Goal: Transaction & Acquisition: Book appointment/travel/reservation

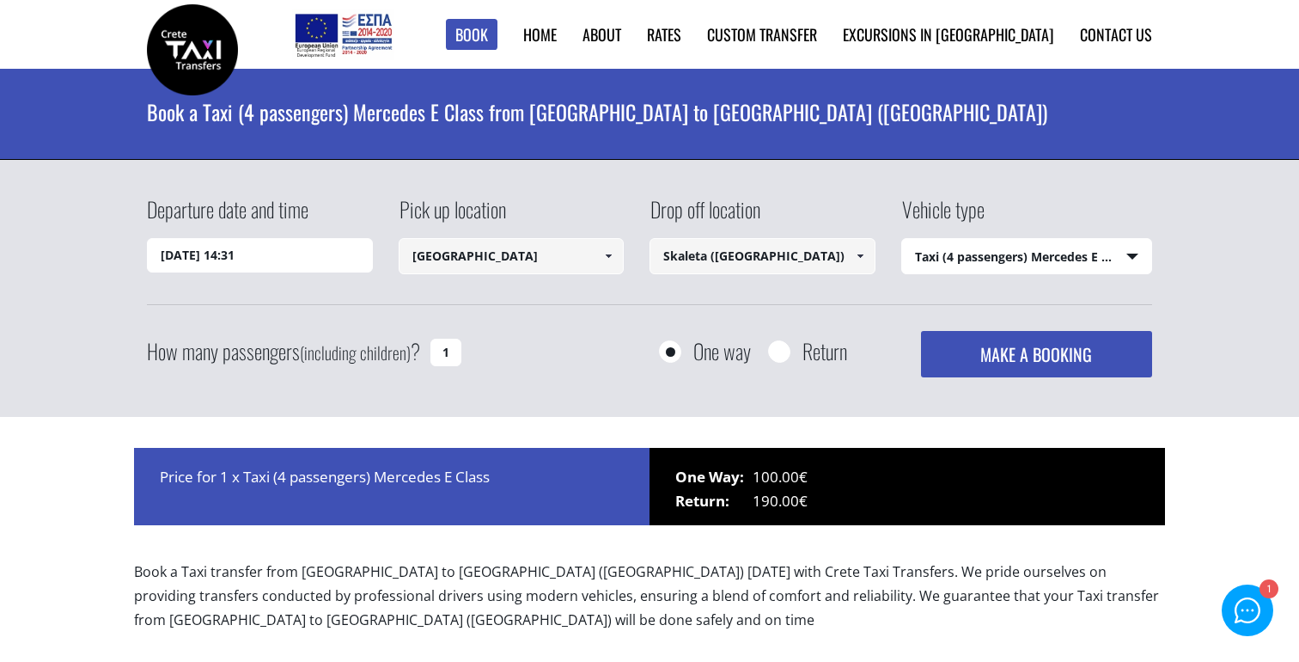
select select "540"
click at [694, 259] on input "Skaleta ([GEOGRAPHIC_DATA])" at bounding box center [762, 256] width 226 height 36
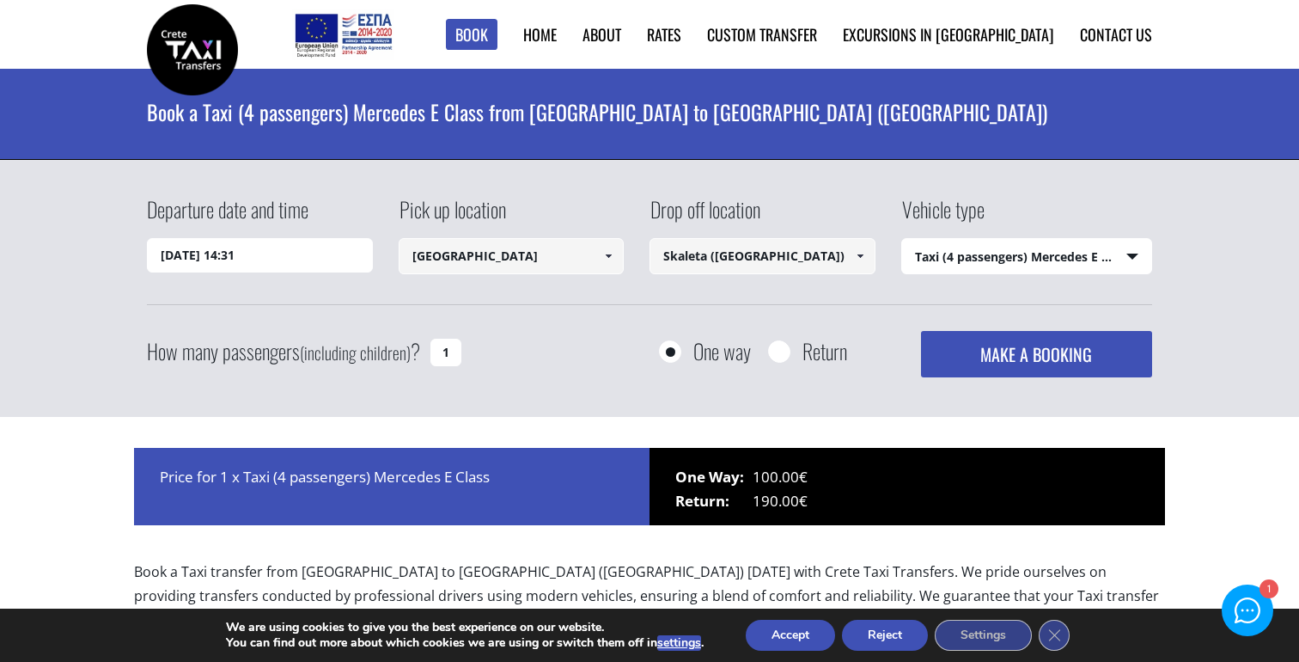
click at [557, 256] on input "[GEOGRAPHIC_DATA]" at bounding box center [512, 256] width 226 height 36
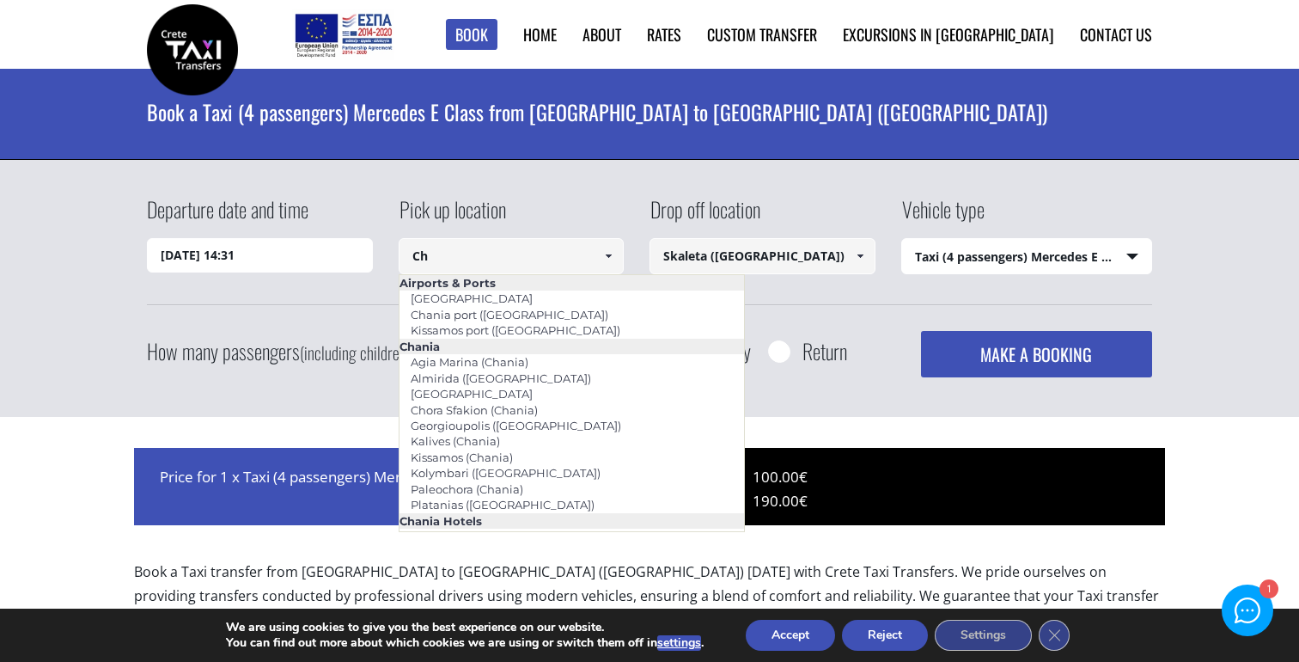
type input "C"
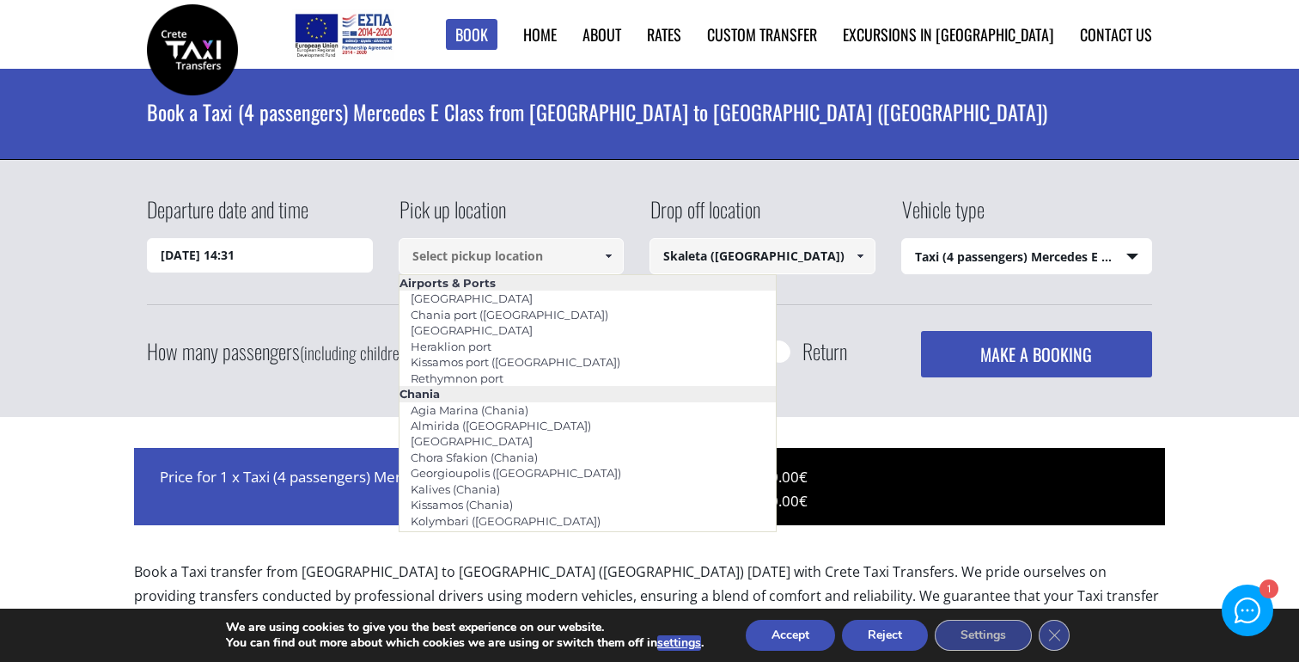
paste input "Aquila [GEOGRAPHIC_DATA]"
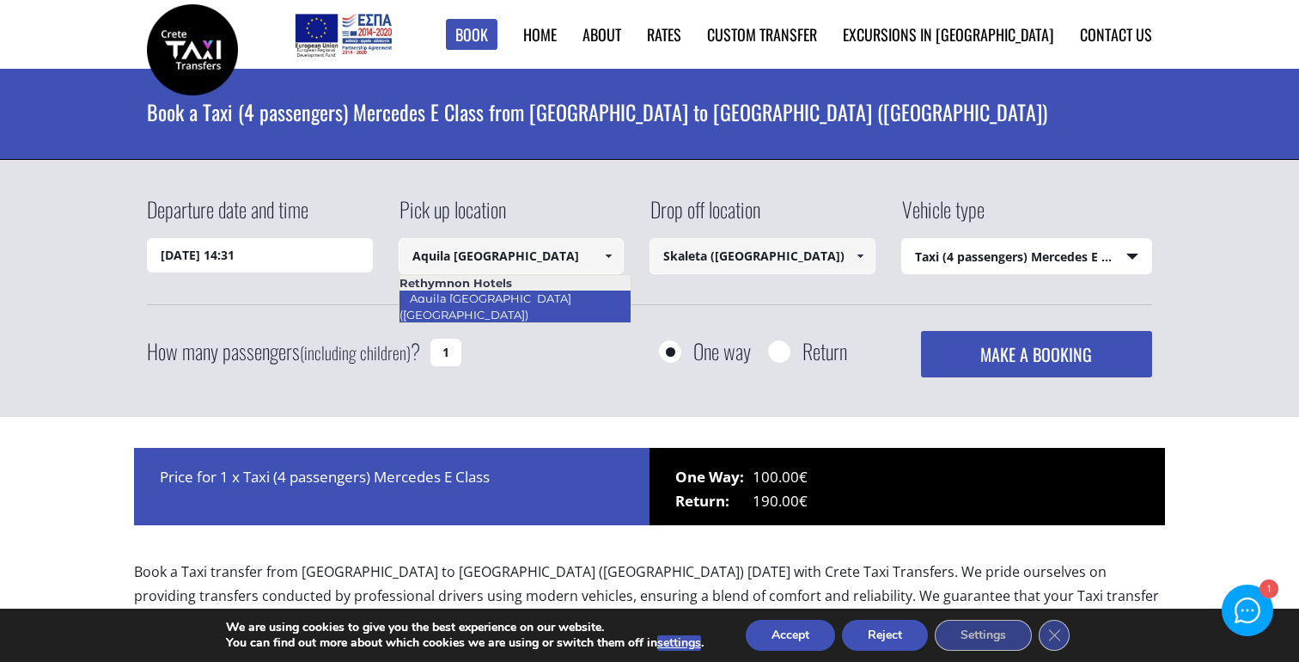
click at [571, 296] on link "Aquila [GEOGRAPHIC_DATA] ([GEOGRAPHIC_DATA])" at bounding box center [485, 306] width 173 height 40
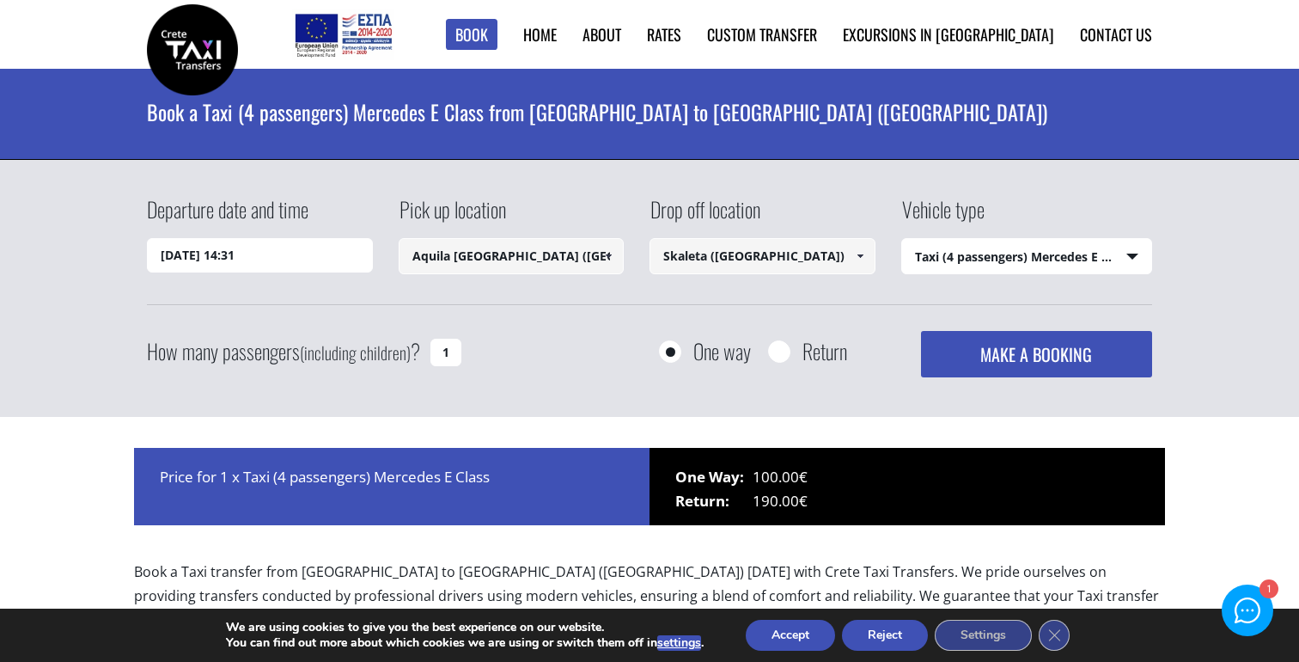
type input "Aquila [GEOGRAPHIC_DATA] ([GEOGRAPHIC_DATA])"
click at [692, 253] on input "Skaleta ([GEOGRAPHIC_DATA])" at bounding box center [762, 256] width 226 height 36
click at [869, 256] on link at bounding box center [859, 256] width 28 height 36
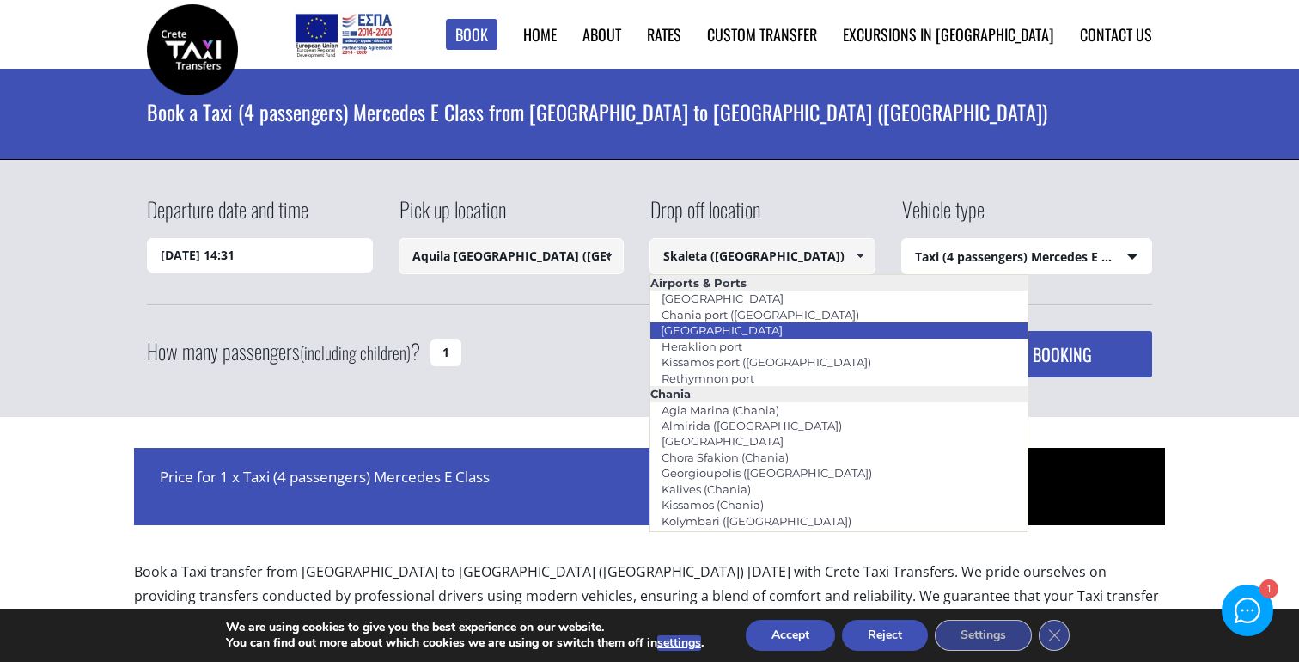
click at [766, 335] on li "[GEOGRAPHIC_DATA]" at bounding box center [838, 329] width 377 height 15
type input "[GEOGRAPHIC_DATA]"
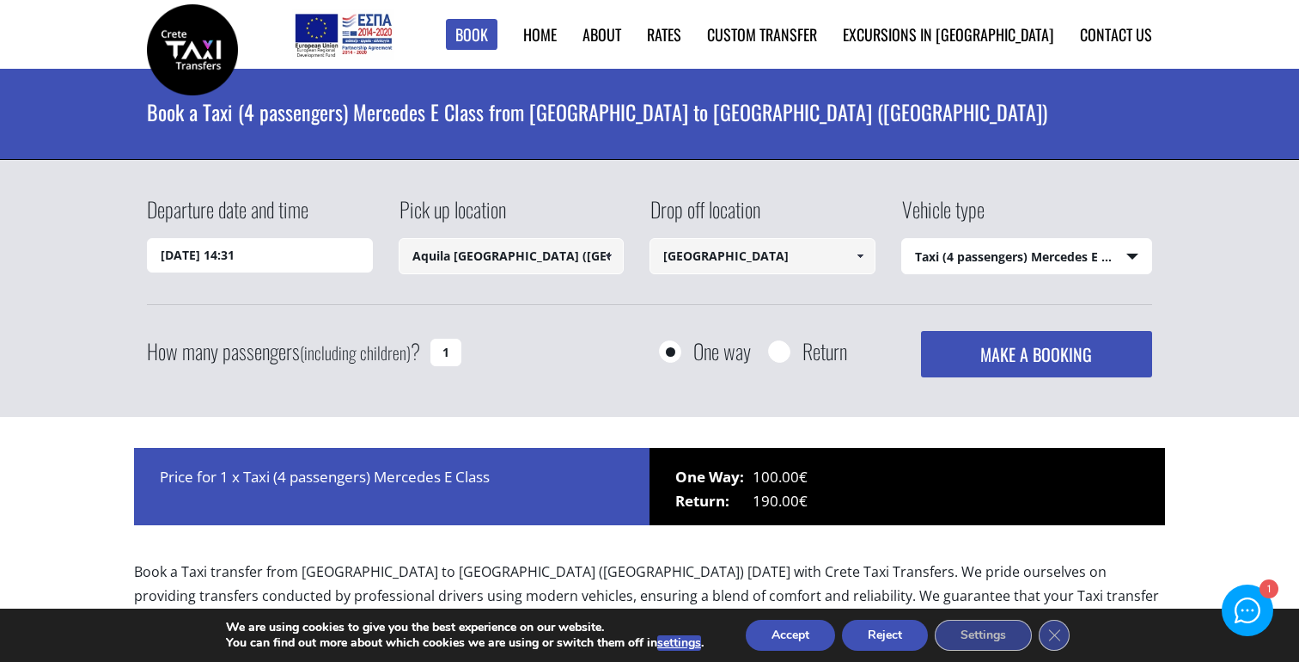
click at [950, 261] on select "Select vehicle type Taxi (4 passengers) Mercedes E Class Mini Van (7 passengers…" at bounding box center [1027, 257] width 250 height 36
click at [902, 239] on select "Select vehicle type Taxi (4 passengers) Mercedes E Class Mini Van (7 passengers…" at bounding box center [1027, 257] width 250 height 36
click at [296, 262] on input "[DATE] 14:31" at bounding box center [260, 255] width 226 height 34
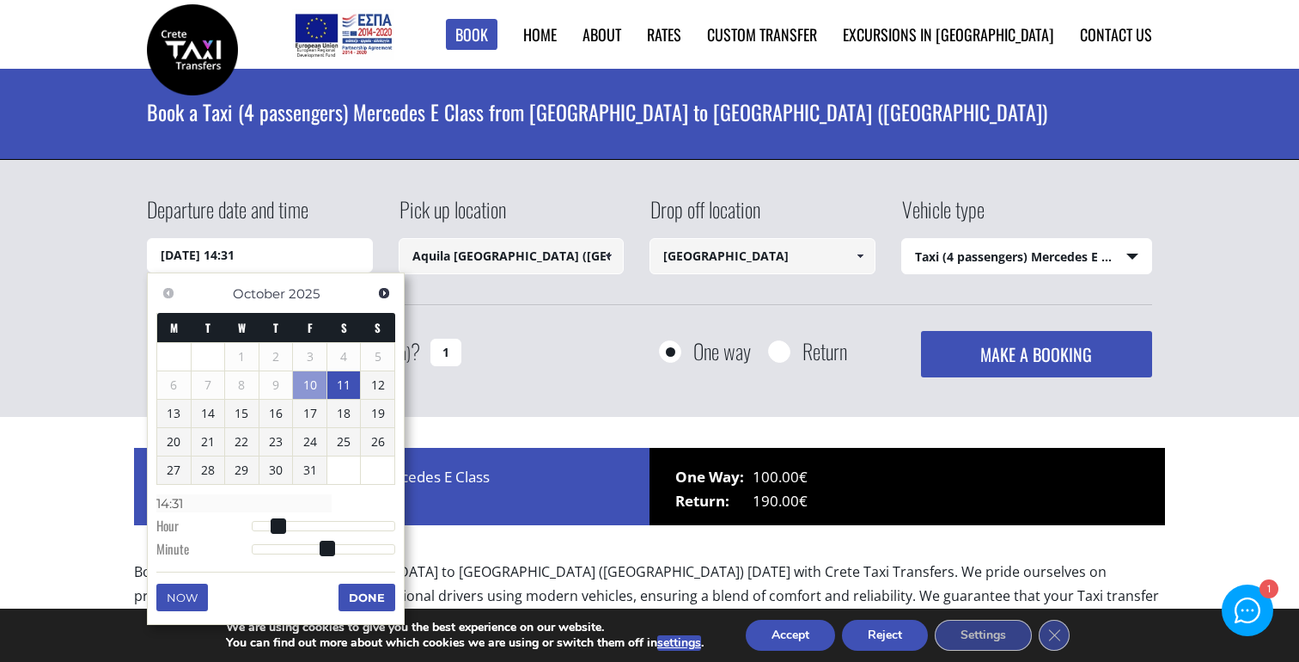
click at [340, 389] on link "11" at bounding box center [344, 384] width 34 height 27
type input "[DATE] 01:00"
type input "01:00"
type input "[DATE] 02:00"
type input "02:00"
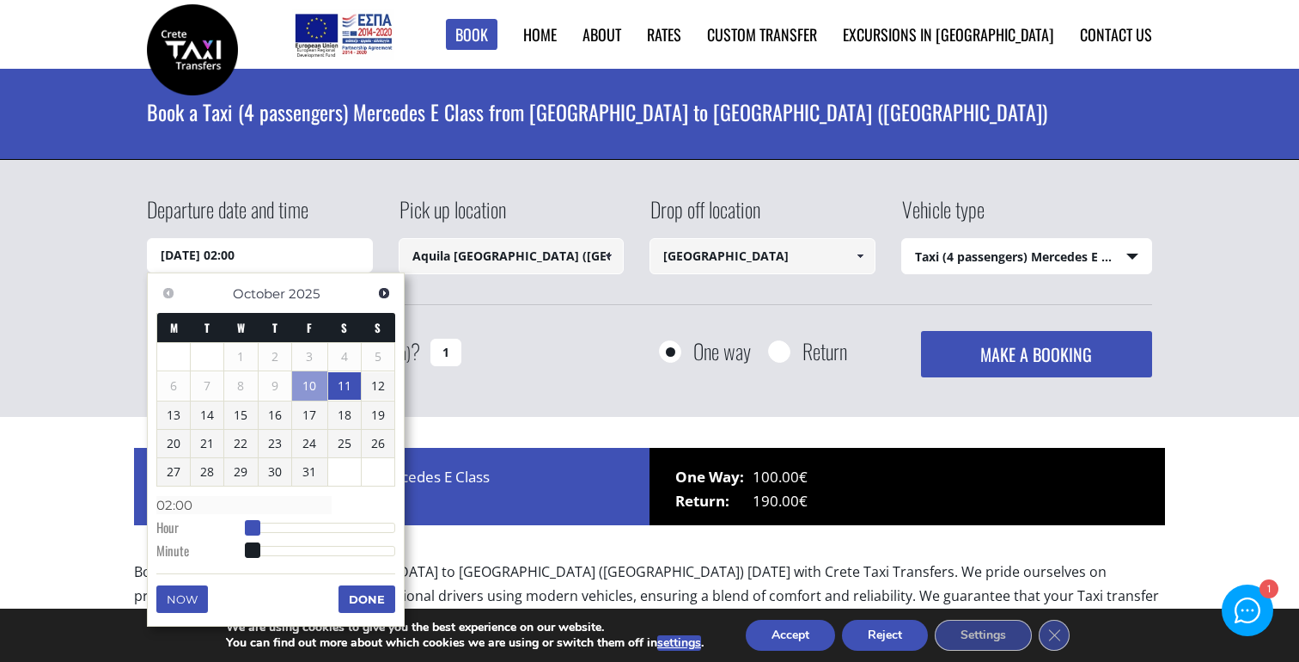
type input "[DATE] 03:00"
type input "03:00"
type input "[DATE] 04:00"
type input "04:00"
type input "[DATE] 05:00"
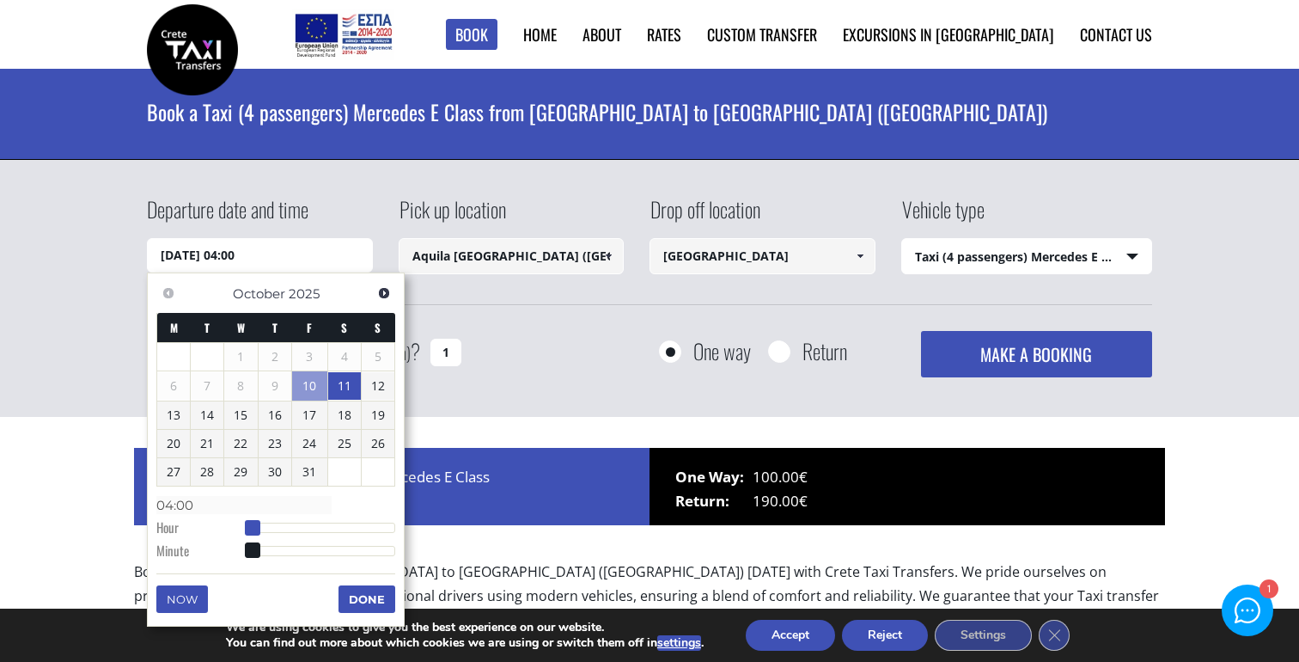
type input "05:00"
type input "[DATE] 06:00"
type input "06:00"
type input "[DATE] 07:00"
type input "07:00"
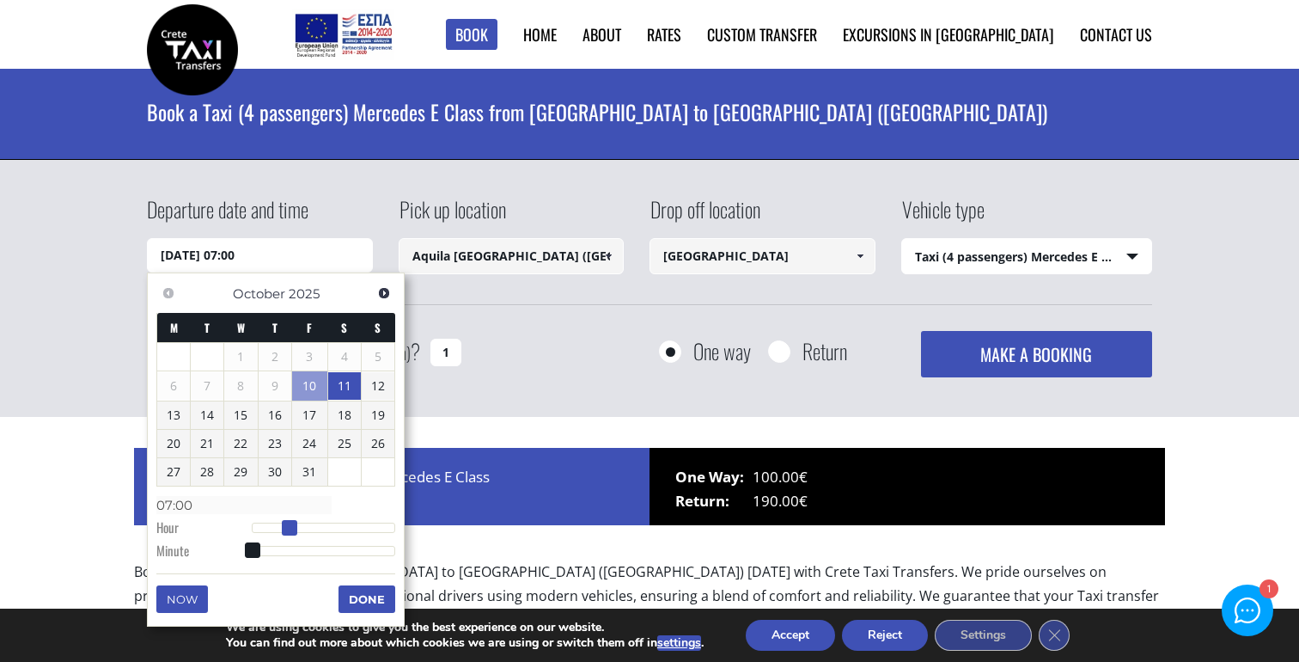
type input "[DATE] 08:00"
type input "08:00"
type input "[DATE] 09:00"
type input "09:00"
type input "[DATE] 10:00"
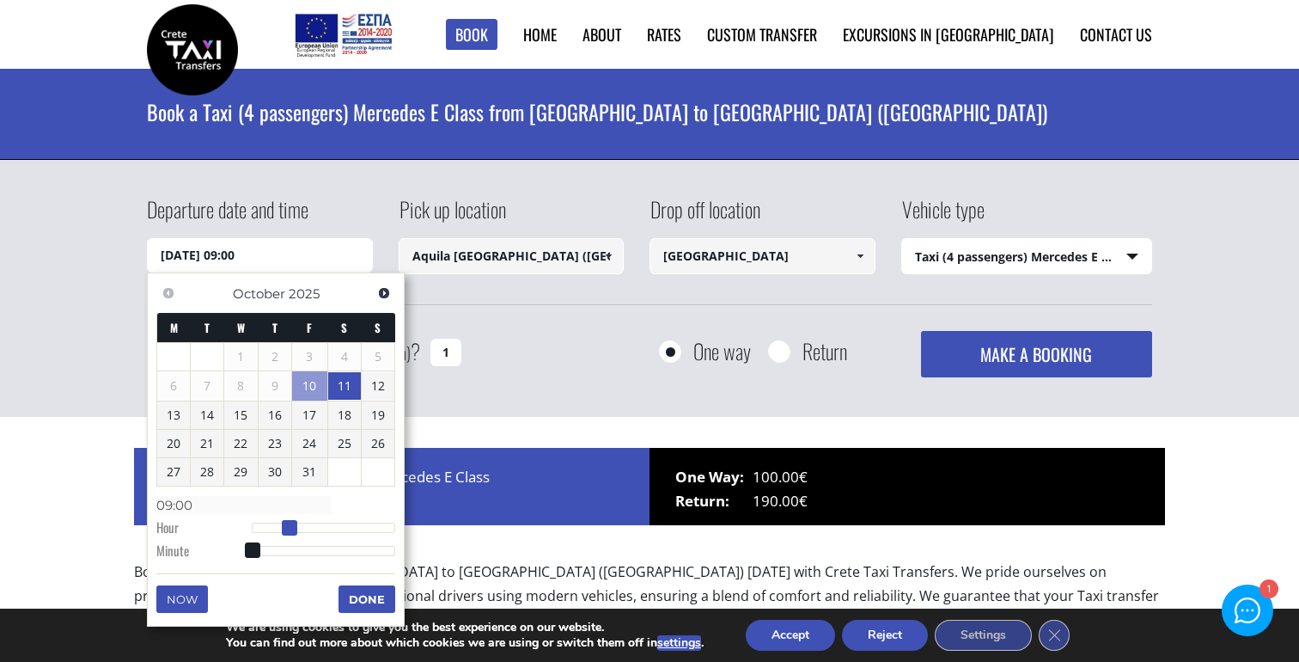
type input "10:00"
type input "[DATE] 09:00"
type input "09:00"
drag, startPoint x: 253, startPoint y: 524, endPoint x: 308, endPoint y: 529, distance: 56.1
click at [308, 529] on span at bounding box center [308, 527] width 15 height 15
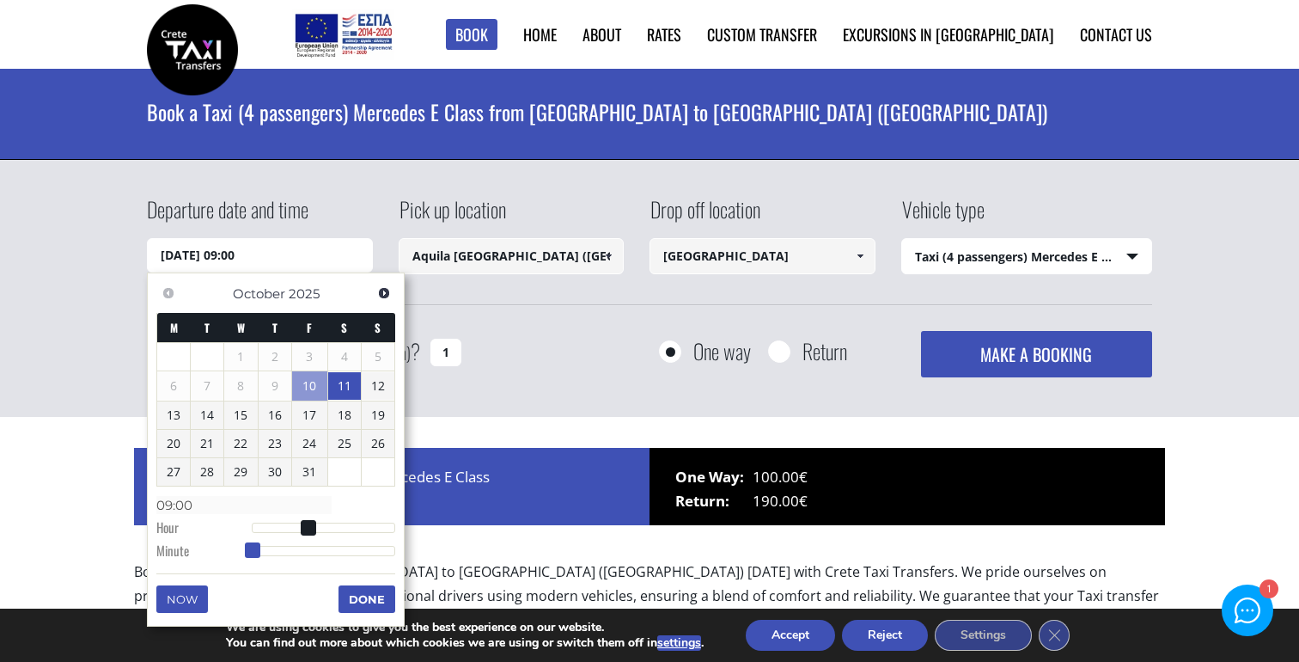
type input "[DATE] 09:01"
type input "09:01"
type input "[DATE] 09:03"
type input "09:03"
type input "[DATE] 09:05"
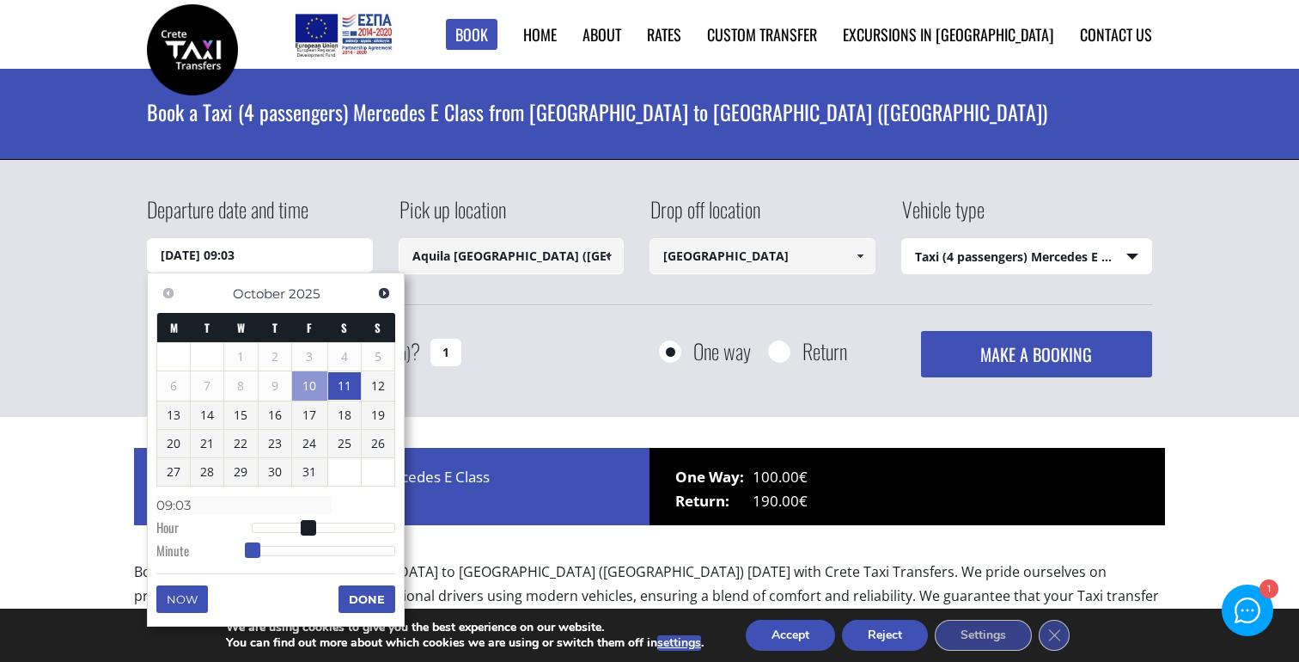
type input "09:05"
type input "[DATE] 09:06"
type input "09:06"
type input "[DATE] 09:07"
type input "09:07"
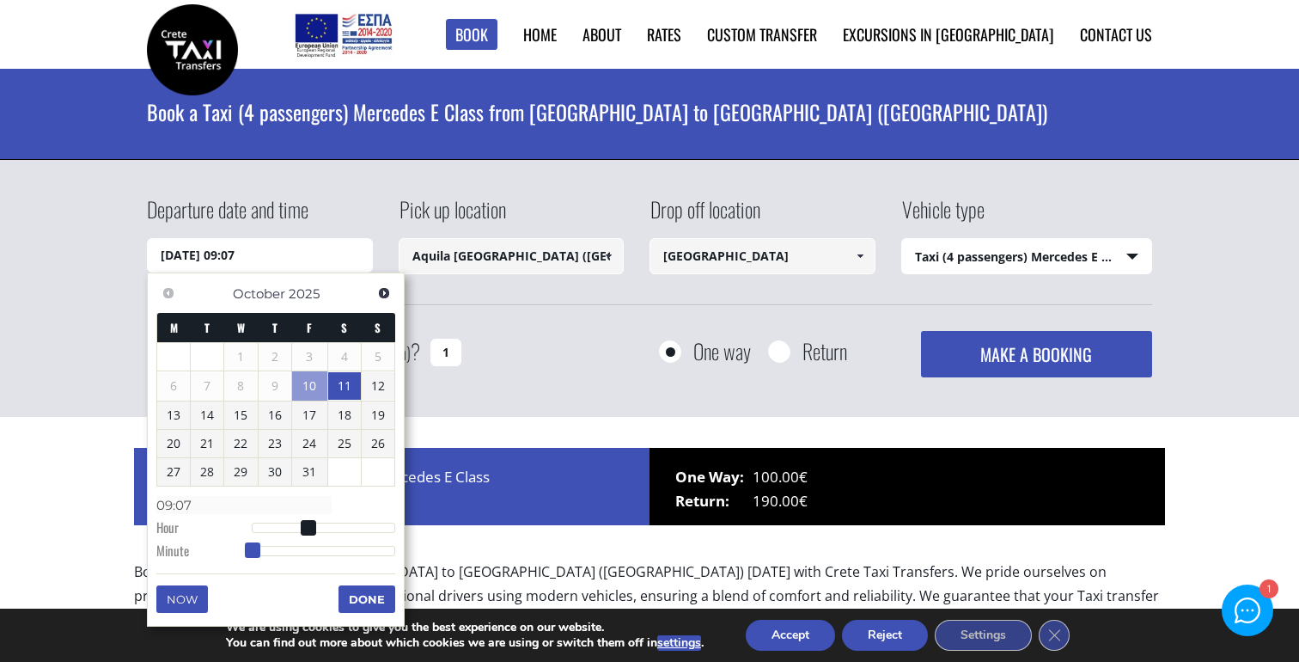
type input "[DATE] 09:08"
type input "09:08"
type input "[DATE] 09:09"
type input "09:09"
type input "[DATE] 09:10"
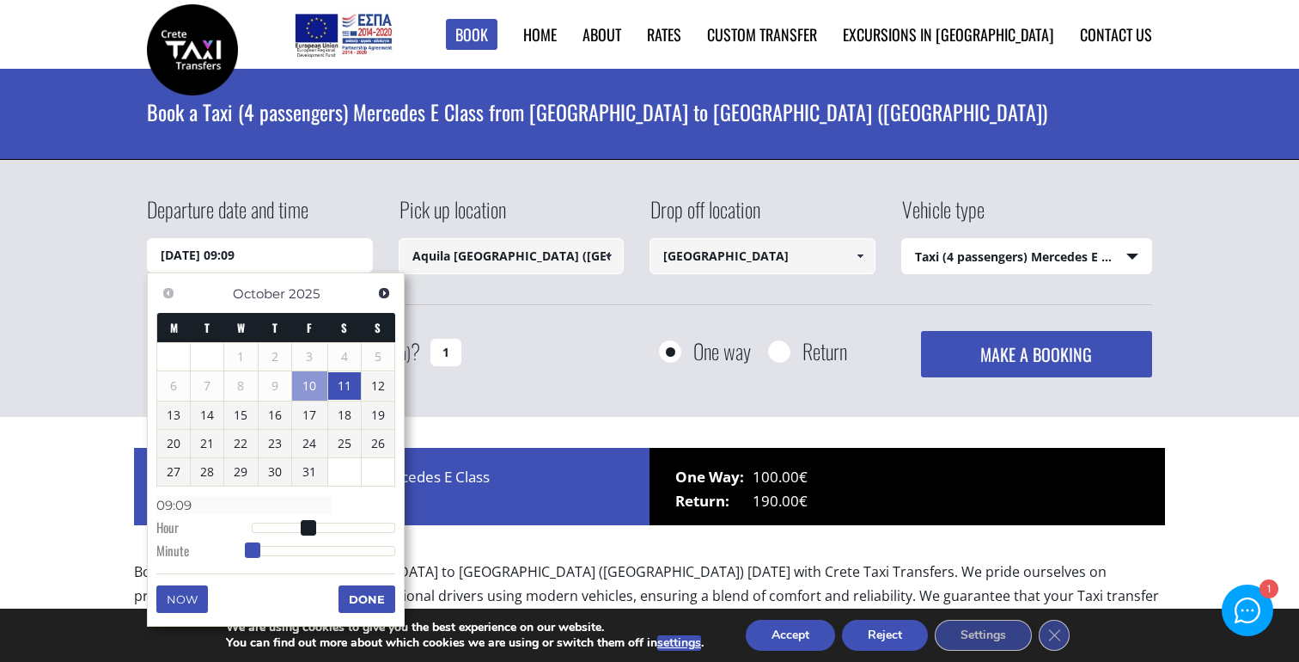
type input "09:10"
type input "[DATE] 09:09"
type input "09:09"
type input "[DATE] 09:08"
type input "09:08"
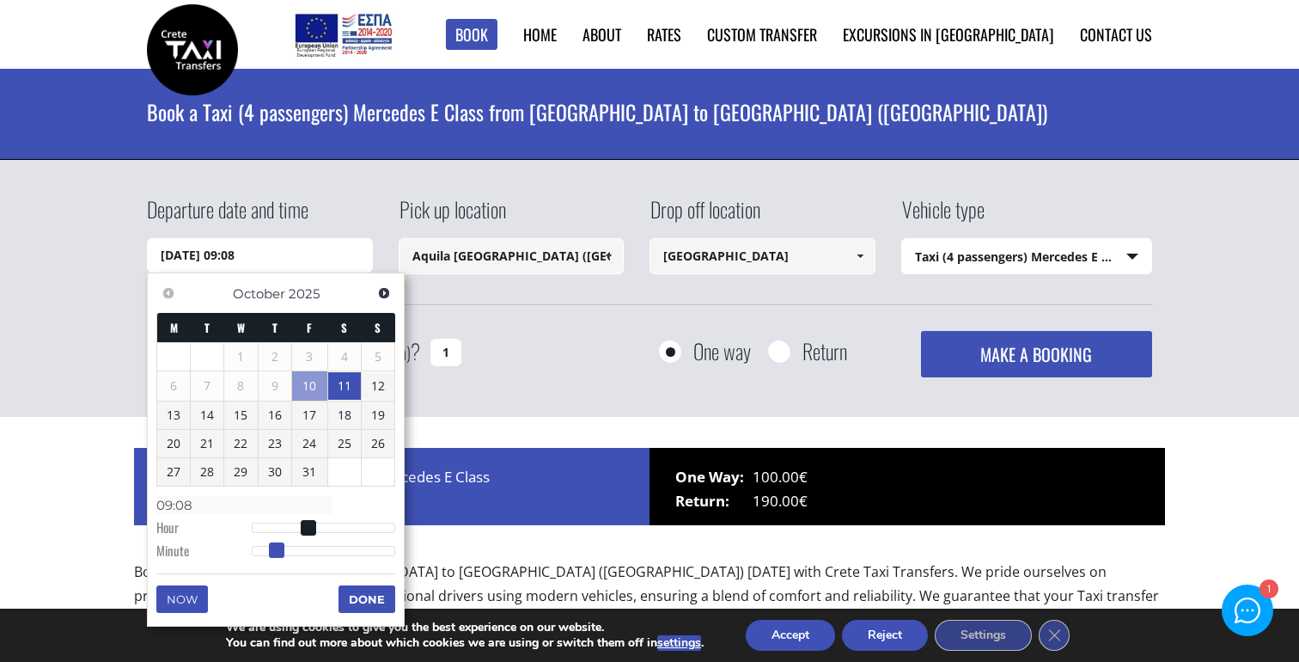
type input "[DATE] 09:07"
type input "09:07"
type input "[DATE] 09:06"
type input "09:06"
type input "[DATE] 09:02"
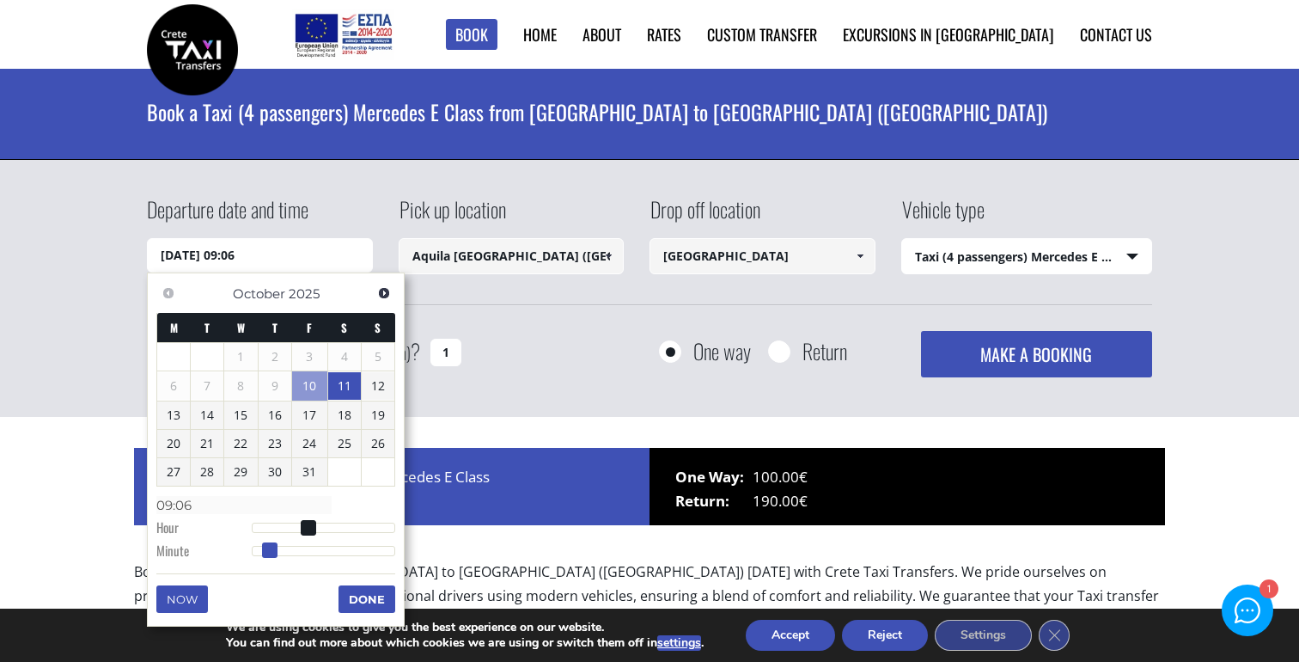
type input "09:02"
type input "[DATE] 09:00"
type input "09:00"
drag, startPoint x: 252, startPoint y: 552, endPoint x: 222, endPoint y: 534, distance: 34.6
click at [222, 534] on dl "Time 09:00 Hour Minute Second Millisecond Microsecond Time Zone -1200 -1100 -10…" at bounding box center [275, 527] width 239 height 73
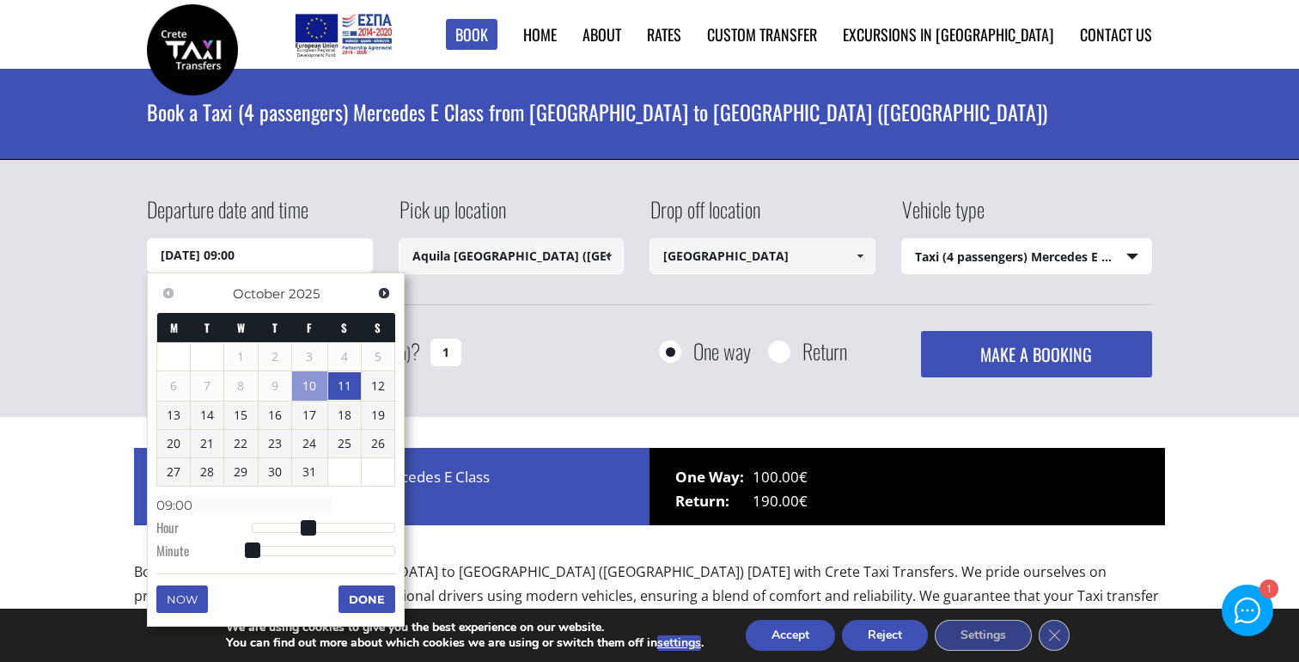
click at [363, 595] on button "Done" at bounding box center [366, 598] width 57 height 27
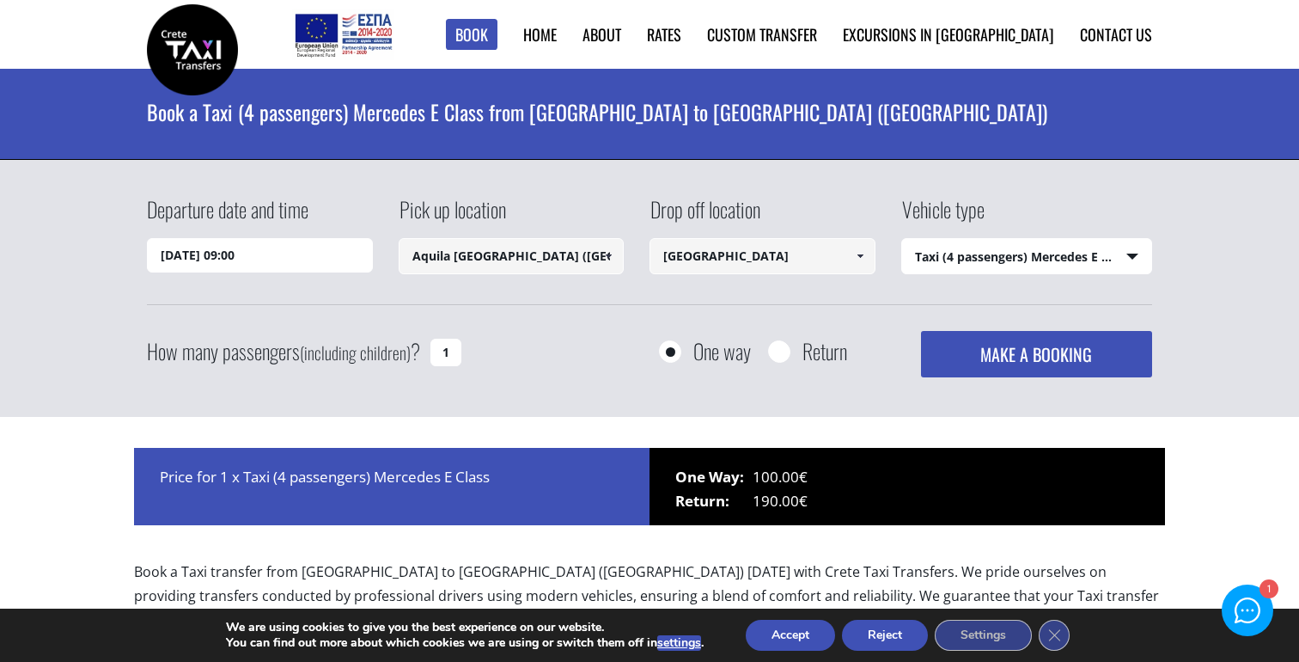
click at [973, 354] on button "MAKE A BOOKING" at bounding box center [1036, 354] width 231 height 46
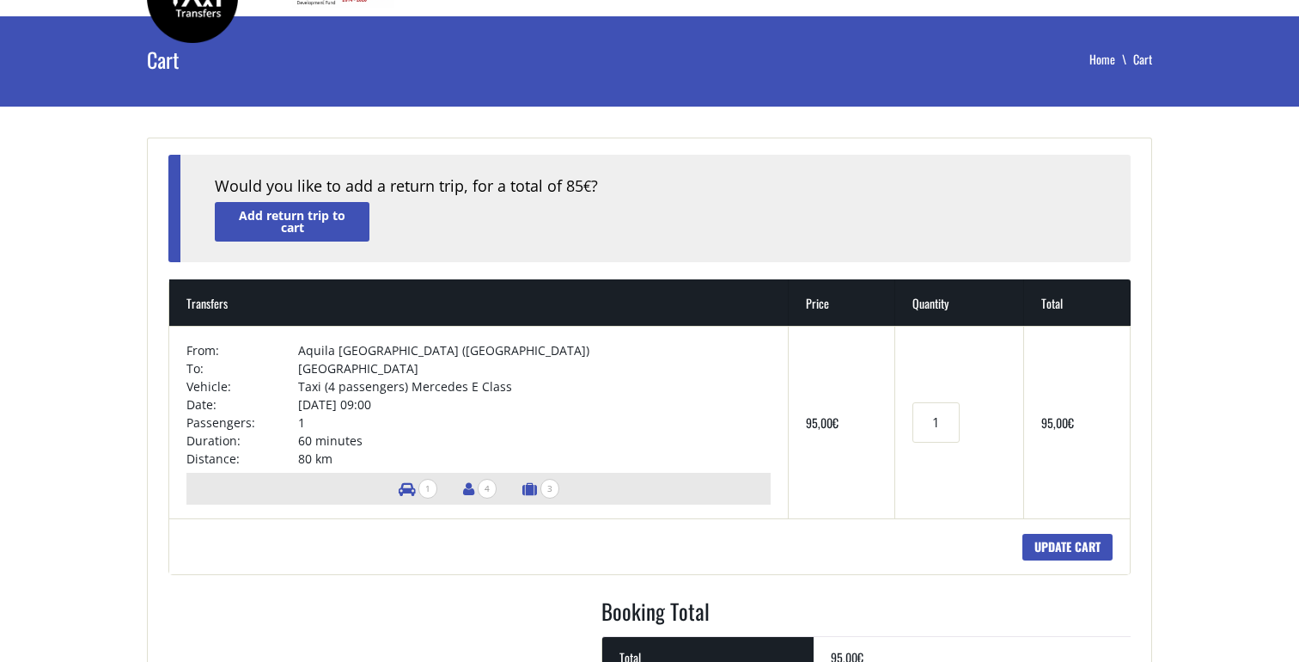
scroll to position [54, 0]
